Goal: Transaction & Acquisition: Register for event/course

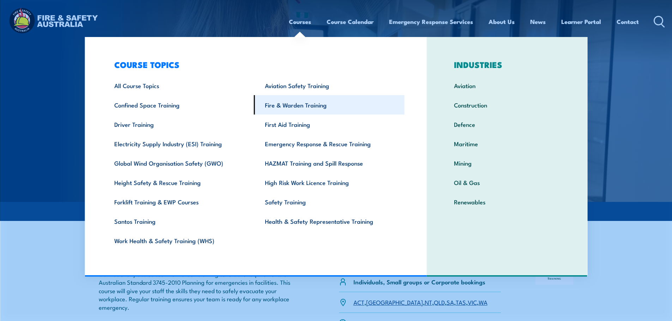
click at [319, 108] on link "Fire & Warden Training" at bounding box center [329, 104] width 151 height 19
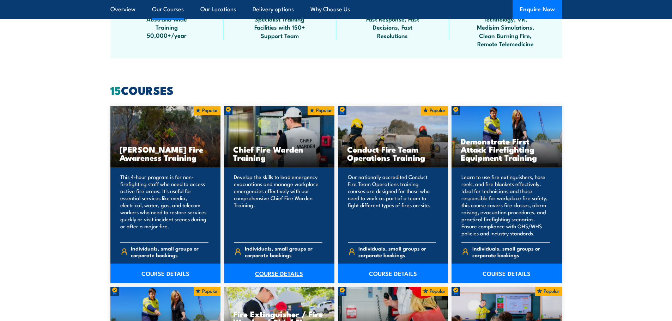
click at [259, 273] on link "COURSE DETAILS" at bounding box center [279, 274] width 110 height 20
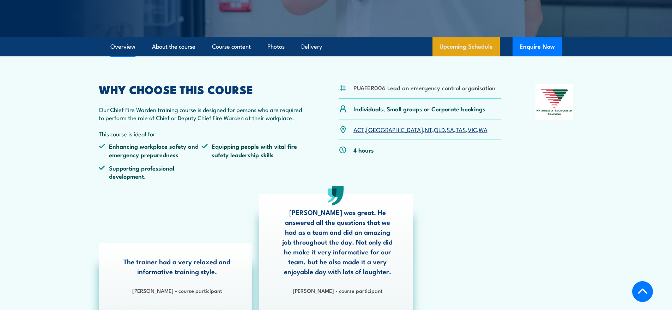
click at [473, 44] on link "Upcoming Schedule" at bounding box center [466, 46] width 67 height 19
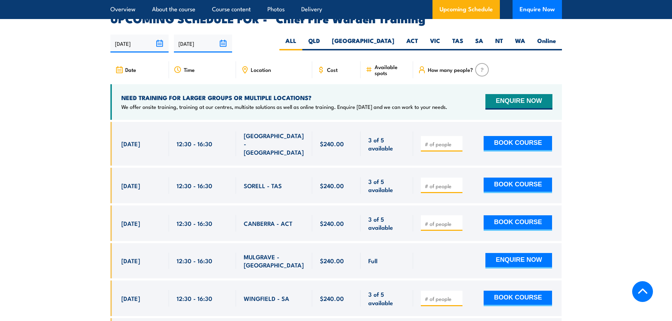
scroll to position [1259, 0]
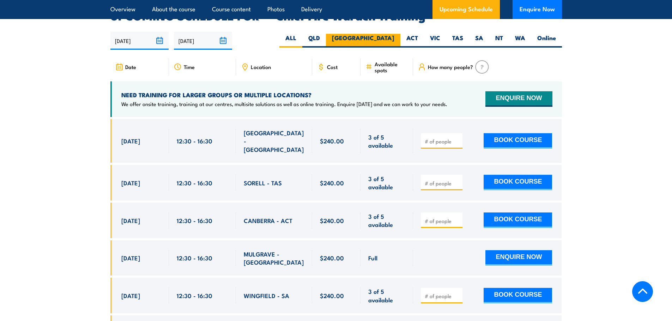
click at [392, 34] on label "NSW" at bounding box center [363, 41] width 74 height 14
click at [395, 34] on input "NSW" at bounding box center [397, 36] width 5 height 5
radio input "true"
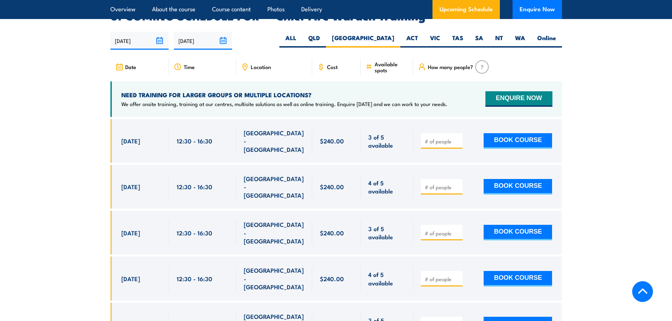
click at [434, 321] on input "number" at bounding box center [442, 325] width 35 height 7
type input "2"
type input "1"
click at [526, 317] on button "BOOK COURSE" at bounding box center [518, 325] width 68 height 16
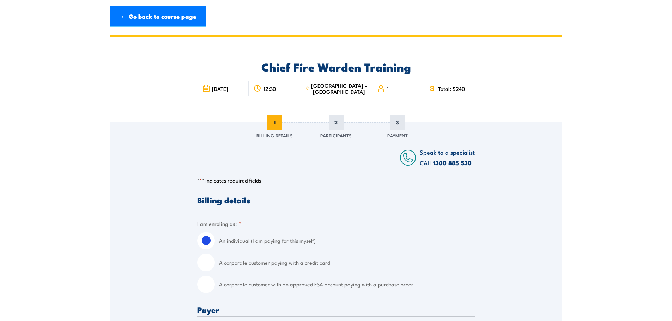
click at [251, 265] on label "A corporate customer paying with a credit card" at bounding box center [347, 263] width 256 height 18
click at [215, 265] on input "A corporate customer paying with a credit card" at bounding box center [206, 263] width 18 height 18
radio input "true"
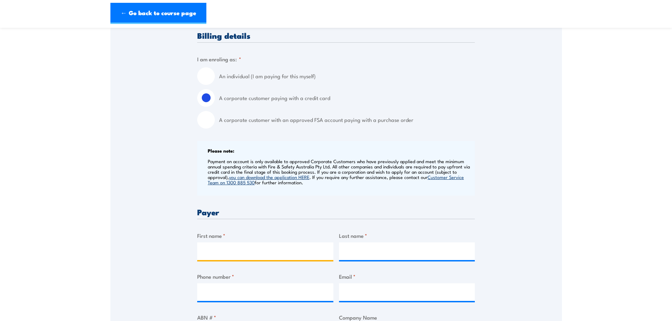
click at [246, 254] on input "First name *" at bounding box center [265, 252] width 136 height 18
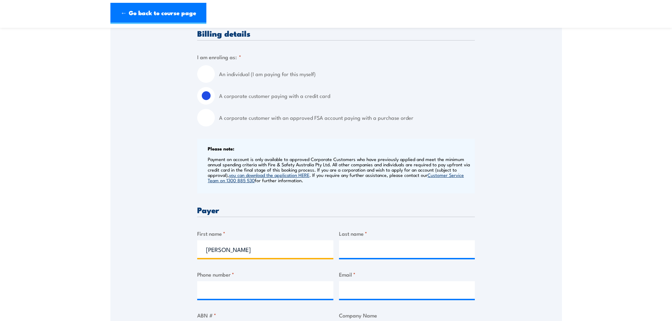
type input "[PERSON_NAME]"
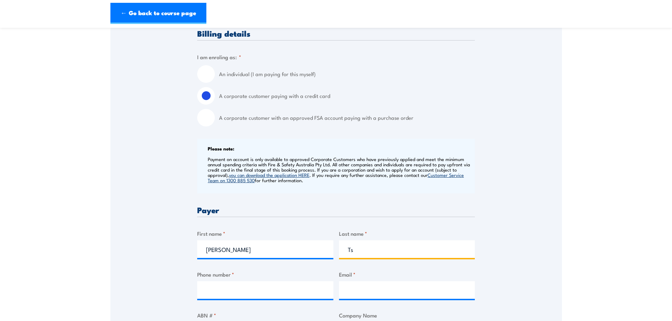
scroll to position [178, 0]
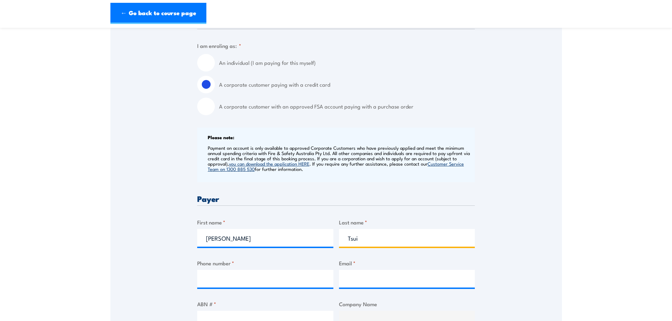
type input "Tsui"
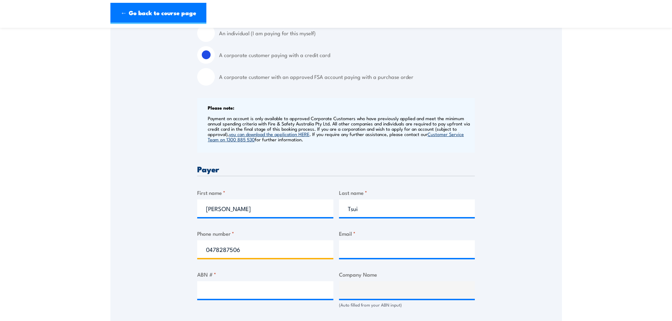
type input "0478287506"
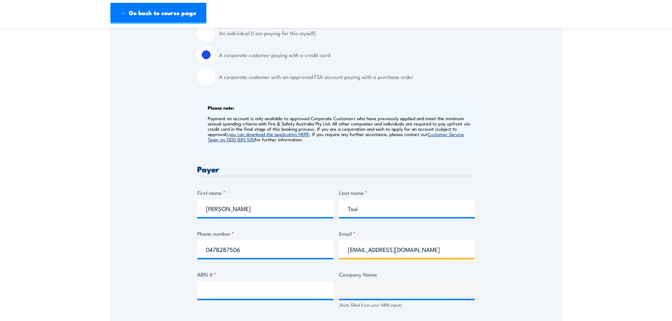
type input "[EMAIL_ADDRESS][DOMAIN_NAME]"
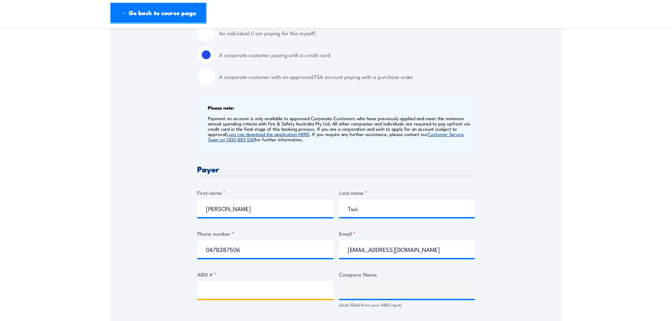
click at [269, 288] on input "ABN # *" at bounding box center [265, 291] width 136 height 18
paste input "54 281 755 117"
type input "54 281 755 117"
type input "The Trustee for [DEMOGRAPHIC_DATA] Cemeteries & Crematoria Trust"
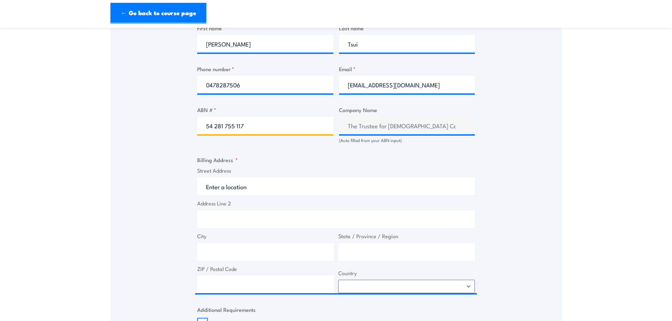
type input "54 281 755 117"
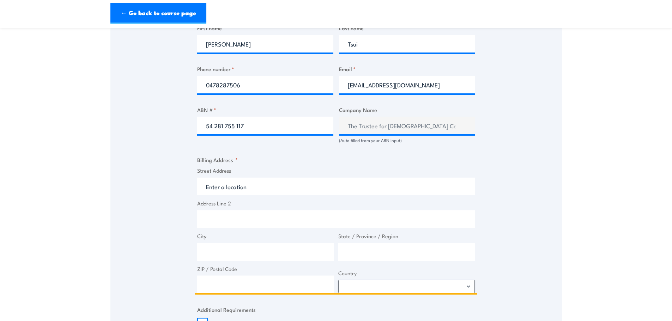
click at [267, 182] on input "Street Address" at bounding box center [336, 187] width 278 height 18
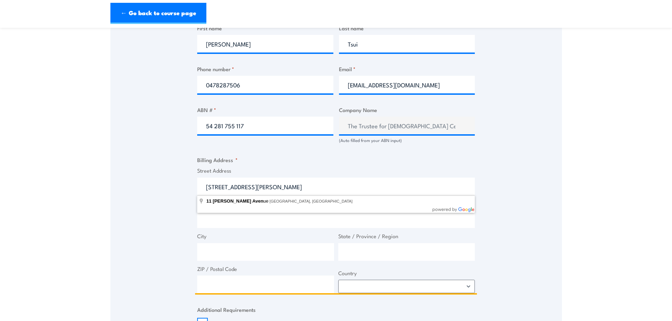
type input "[STREET_ADDRESS][PERSON_NAME]"
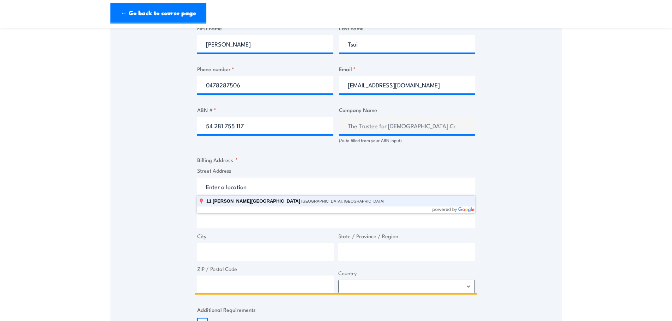
type input "[STREET_ADDRESS][PERSON_NAME]"
type input "[GEOGRAPHIC_DATA]"
type input "2127"
select select "[GEOGRAPHIC_DATA]"
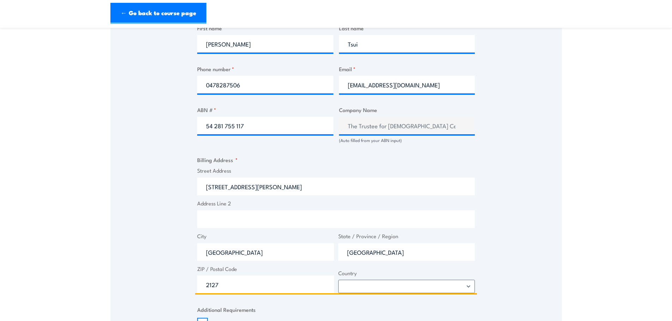
type input "[STREET_ADDRESS][PERSON_NAME]"
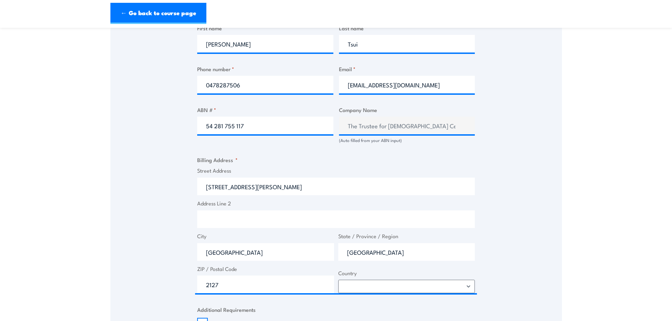
click at [242, 218] on input "Address Line 2" at bounding box center [336, 220] width 278 height 18
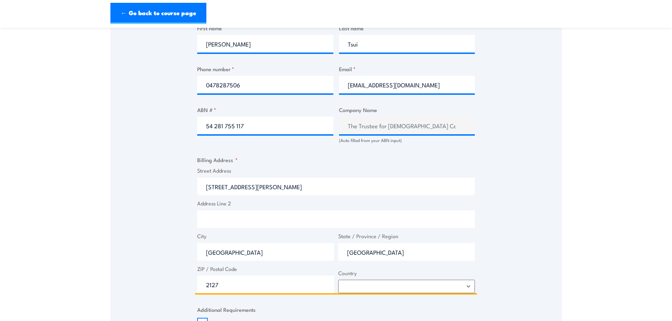
click at [242, 218] on input "Address Line 2" at bounding box center [336, 220] width 278 height 18
type input "Level 2"
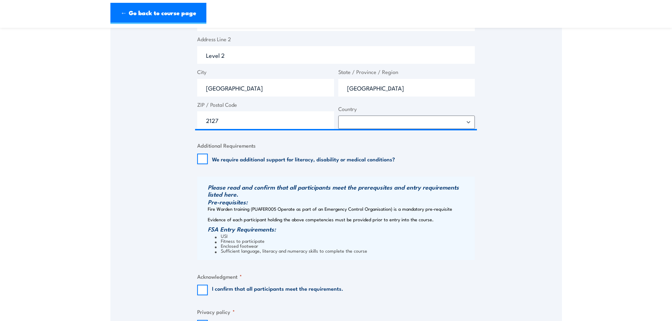
click at [246, 288] on label "I confirm that all participants meet the requirements." at bounding box center [277, 290] width 131 height 11
click at [208, 288] on input "I confirm that all participants meet the requirements." at bounding box center [202, 290] width 11 height 11
checkbox input "true"
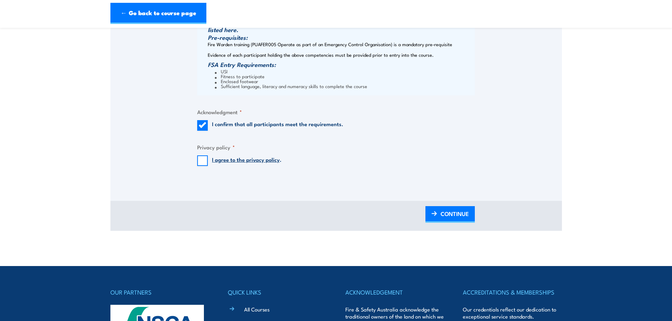
click at [245, 164] on label "I agree to the privacy policy ." at bounding box center [247, 161] width 70 height 11
click at [208, 164] on input "I agree to the privacy policy ." at bounding box center [202, 161] width 11 height 11
checkbox input "true"
drag, startPoint x: 462, startPoint y: 213, endPoint x: 498, endPoint y: 223, distance: 38.0
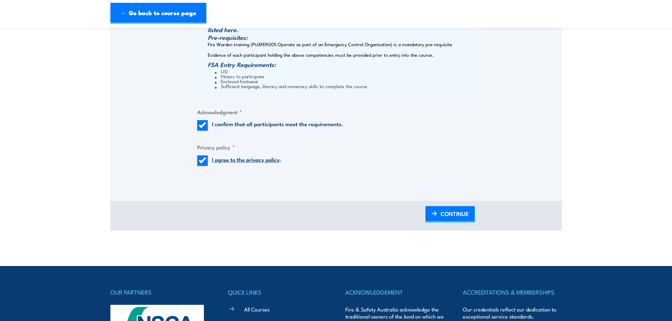
click at [462, 213] on span "CONTINUE" at bounding box center [455, 214] width 28 height 19
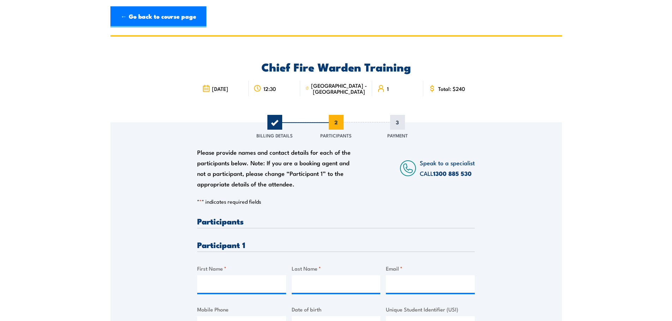
scroll to position [0, 0]
click at [217, 290] on input "First Name *" at bounding box center [241, 285] width 89 height 18
type input "[PERSON_NAME]"
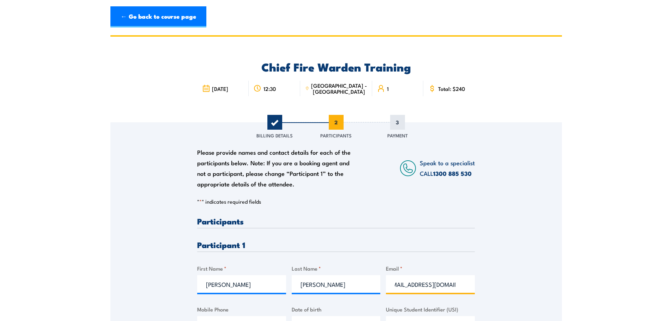
type input "[EMAIL_ADDRESS][DOMAIN_NAME]"
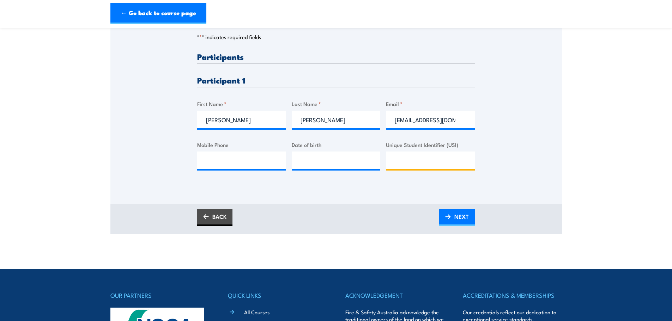
click at [428, 166] on input "Unique Student Identifier (USI)" at bounding box center [430, 161] width 89 height 18
click at [206, 169] on input "Mobile Phone" at bounding box center [241, 161] width 89 height 18
paste input "0458 715 953"
type input "0458 715 953"
click at [432, 123] on input "[EMAIL_ADDRESS][DOMAIN_NAME]" at bounding box center [430, 120] width 89 height 18
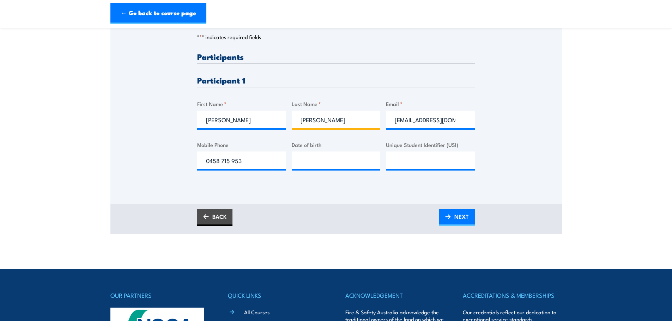
click at [334, 120] on input "[PERSON_NAME]" at bounding box center [336, 120] width 89 height 18
click at [262, 122] on div "[PERSON_NAME]" at bounding box center [241, 120] width 89 height 18
drag, startPoint x: 237, startPoint y: 121, endPoint x: 123, endPoint y: 124, distance: 113.7
click at [87, 117] on section "Chief Fire Warden Training [DATE] 12:30 1" at bounding box center [336, 52] width 672 height 364
click at [348, 167] on input "Date of birth" at bounding box center [336, 161] width 89 height 18
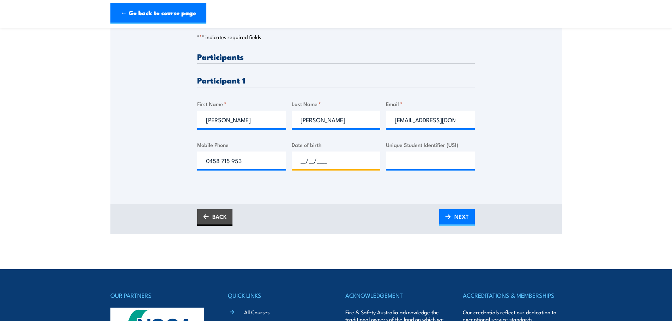
paste input "[DATE]"
type input "[DATE]"
click at [460, 215] on span "NEXT" at bounding box center [462, 216] width 14 height 19
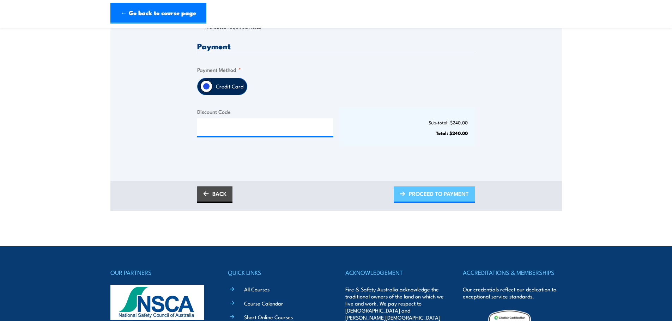
click at [436, 200] on span "PROCEED TO PAYMENT" at bounding box center [439, 194] width 60 height 19
